Goal: Find specific page/section: Find specific page/section

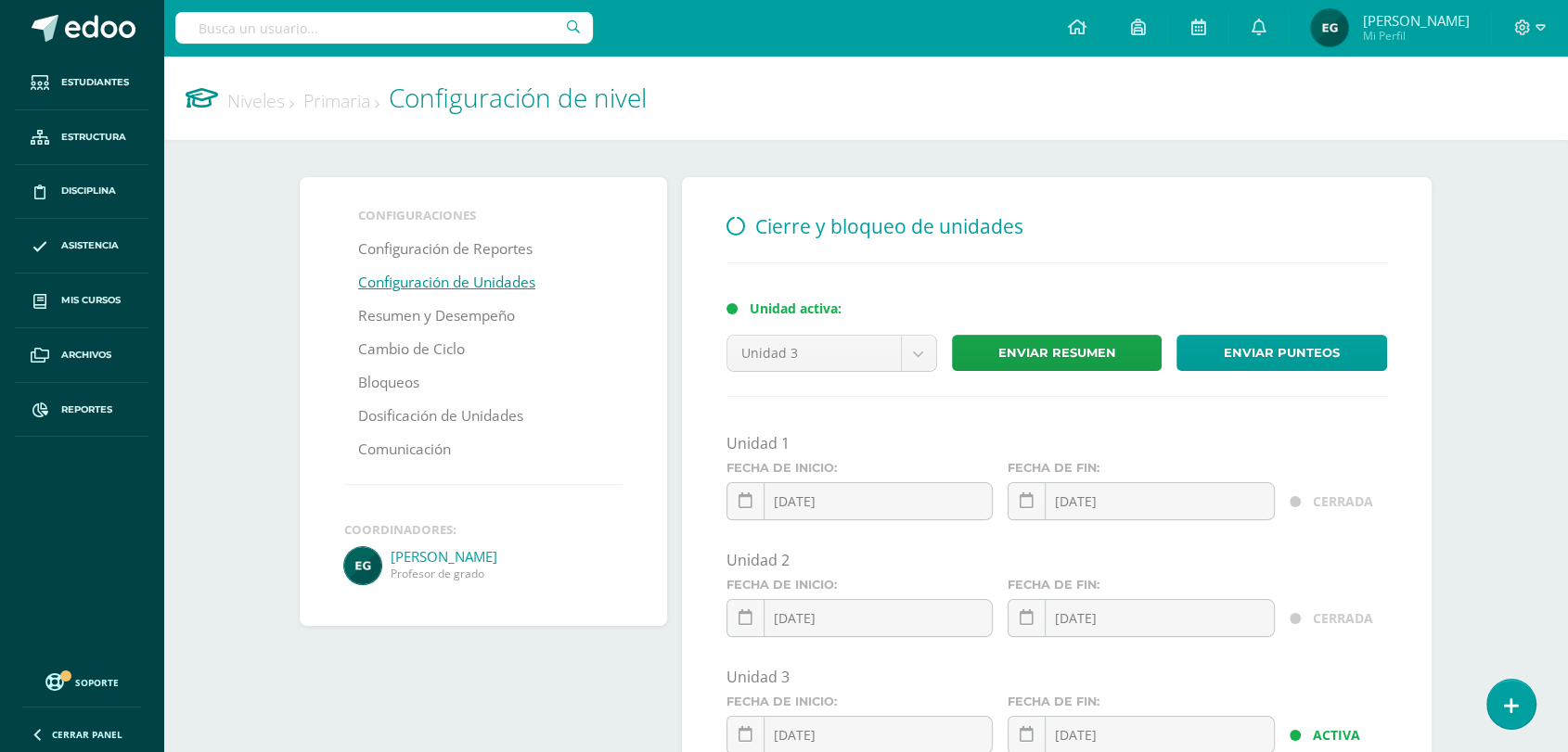
type input "e"
type input "educación"
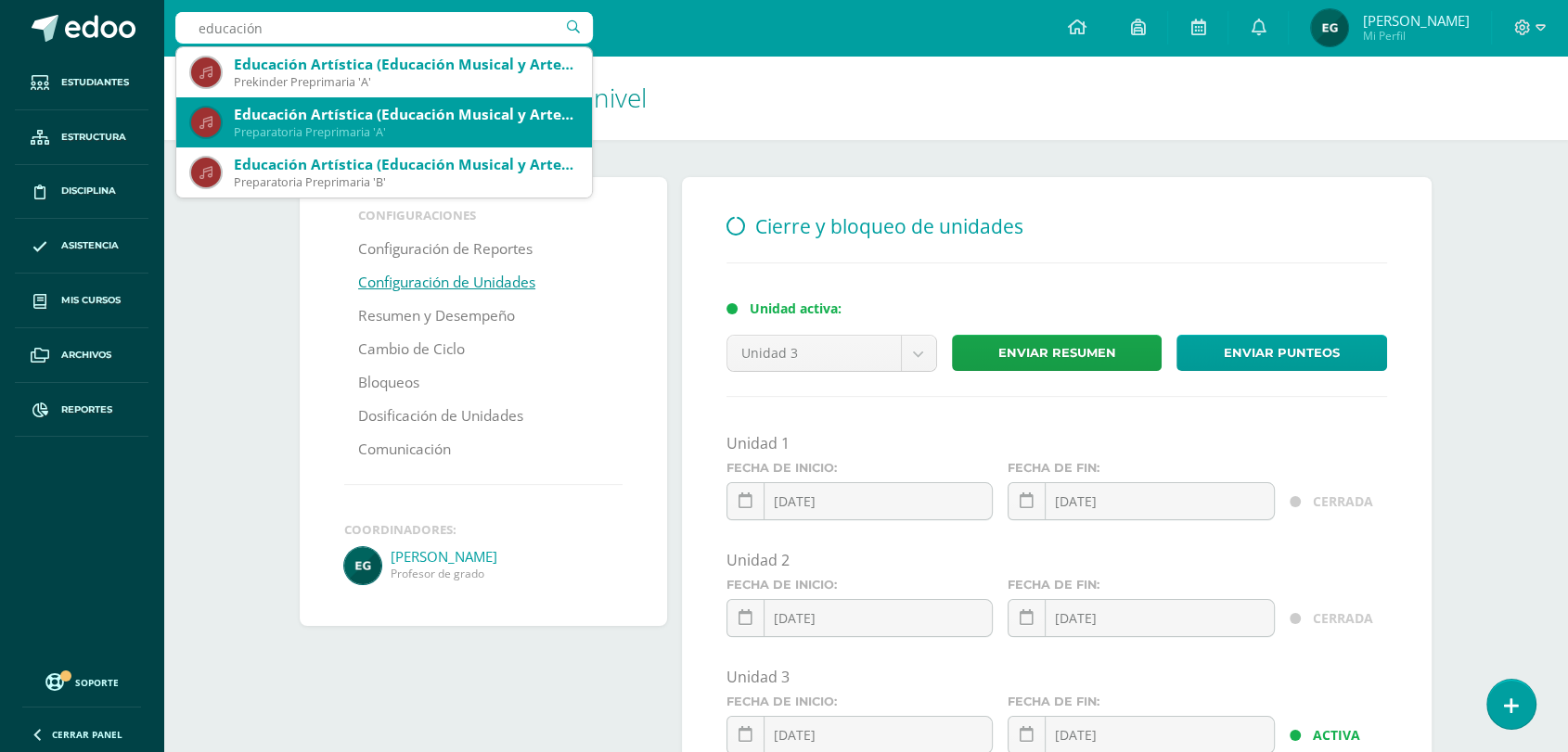
click at [305, 129] on div "Preparatoria Preprimaria 'A'" at bounding box center [405, 132] width 344 height 16
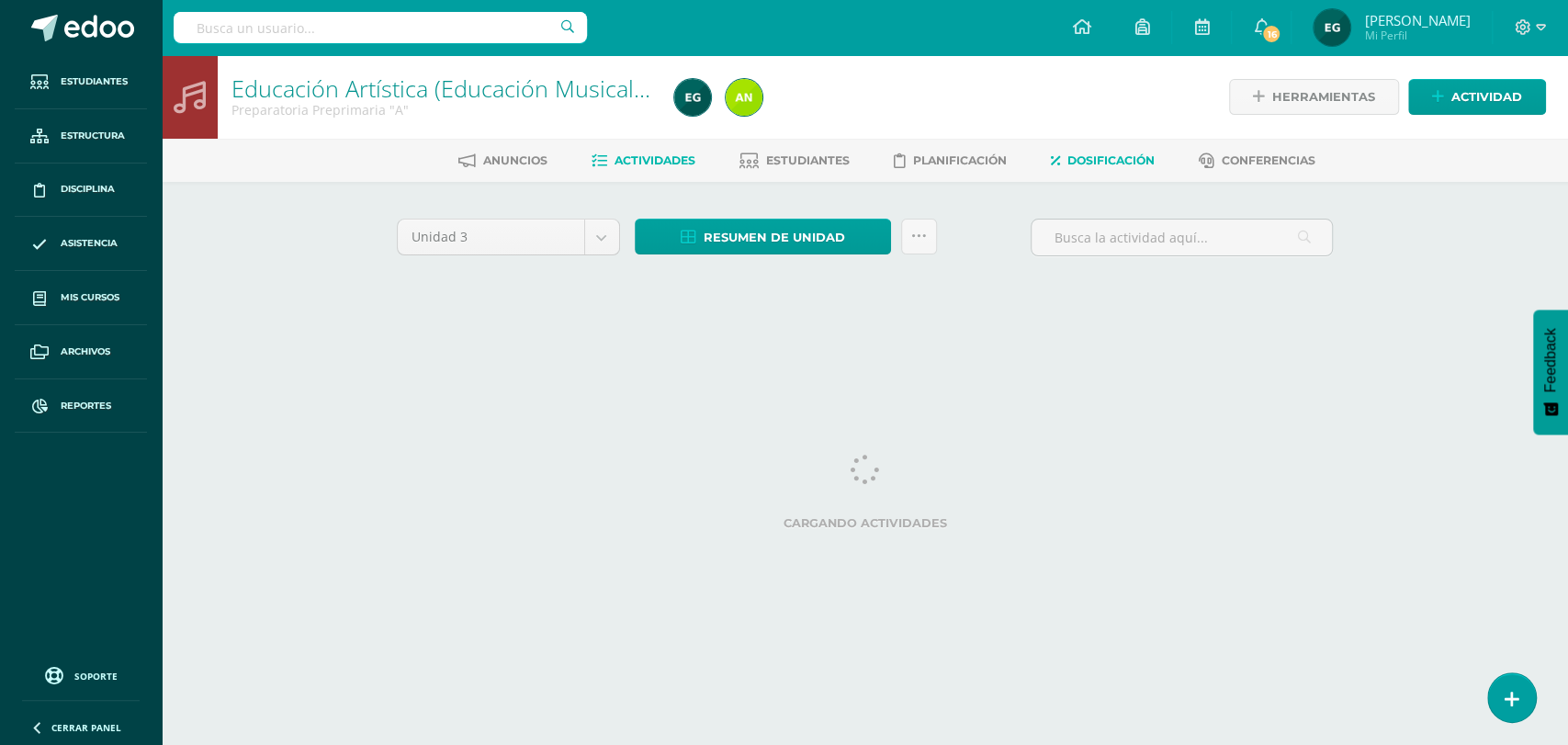
click at [1108, 159] on span "Dosificación" at bounding box center [1111, 160] width 87 height 14
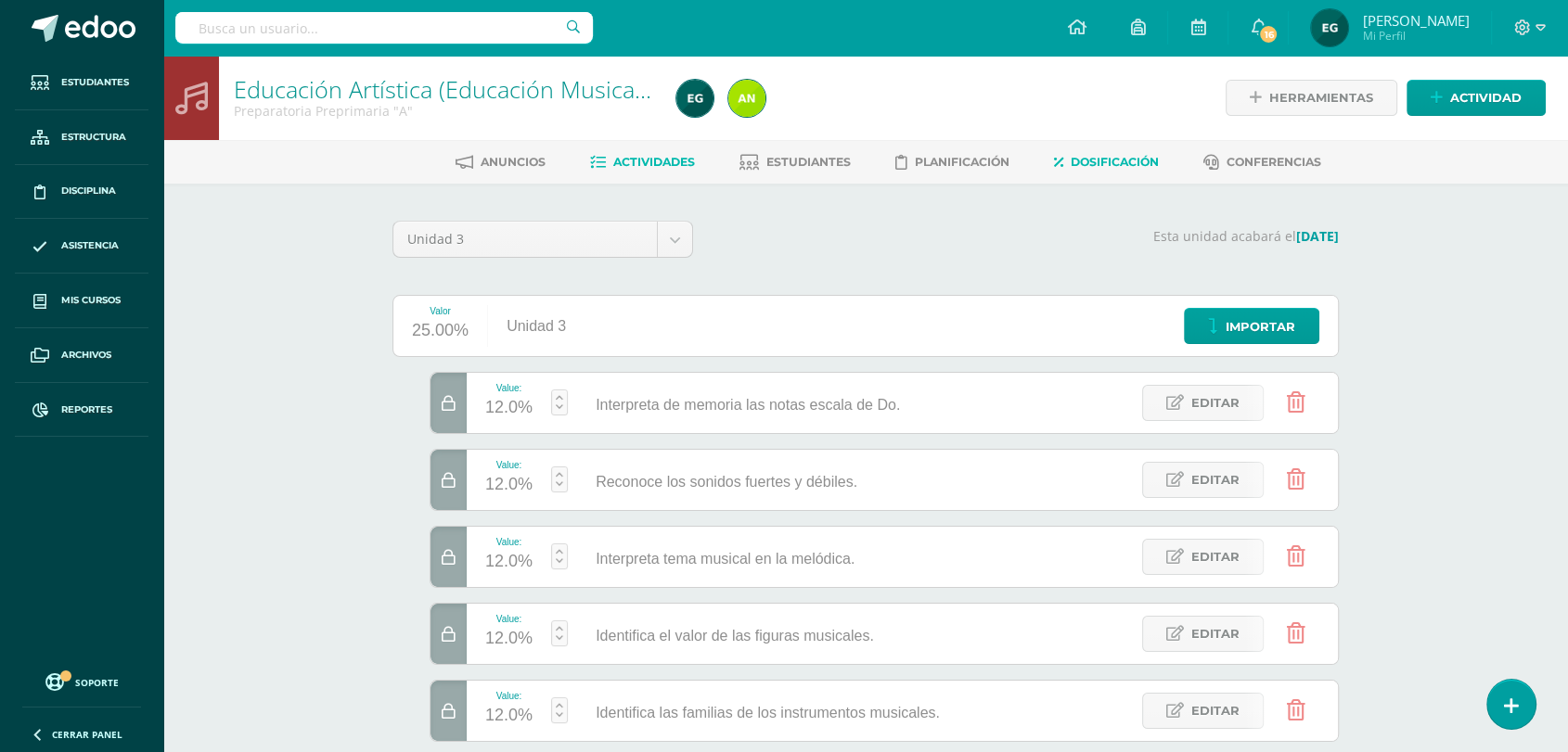
click at [661, 165] on span "Actividades" at bounding box center [654, 162] width 82 height 14
